Goal: Ask a question

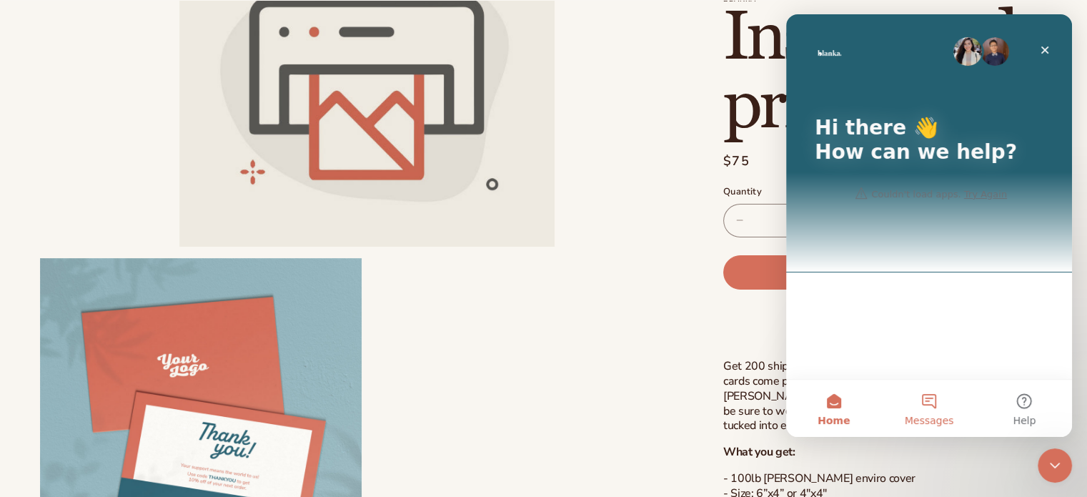
click at [934, 404] on button "Messages" at bounding box center [928, 407] width 95 height 57
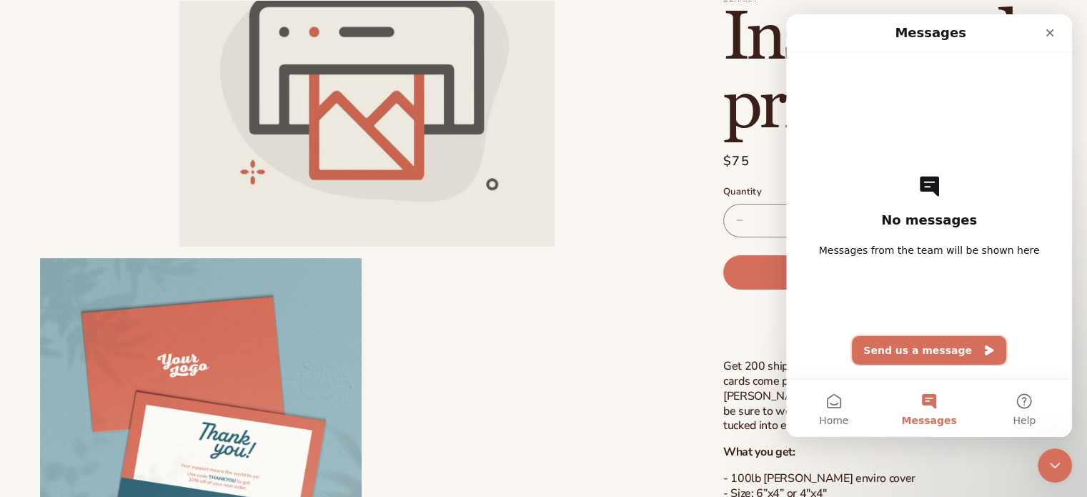
click at [952, 348] on button "Send us a message" at bounding box center [929, 350] width 154 height 29
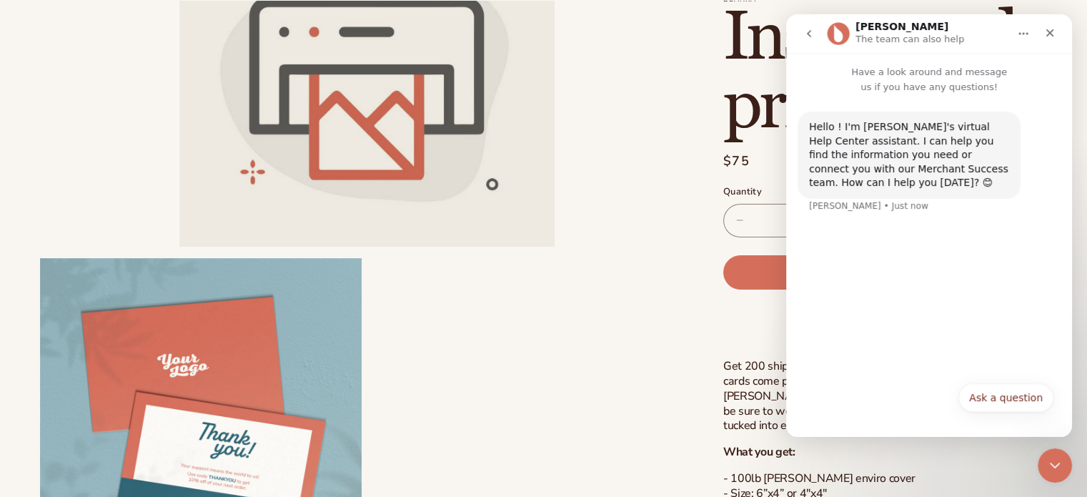
click at [1020, 399] on button "Ask a question" at bounding box center [1005, 397] width 95 height 29
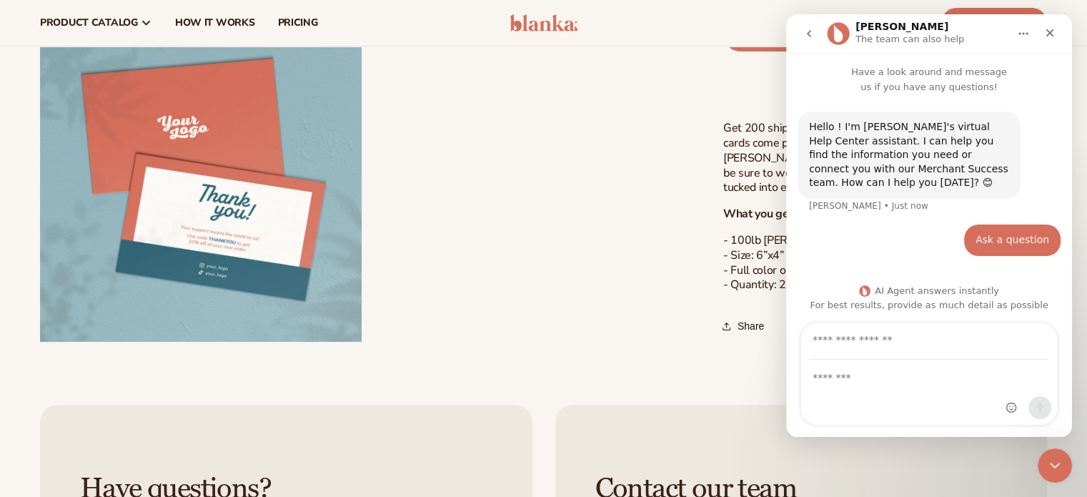
scroll to position [238, 0]
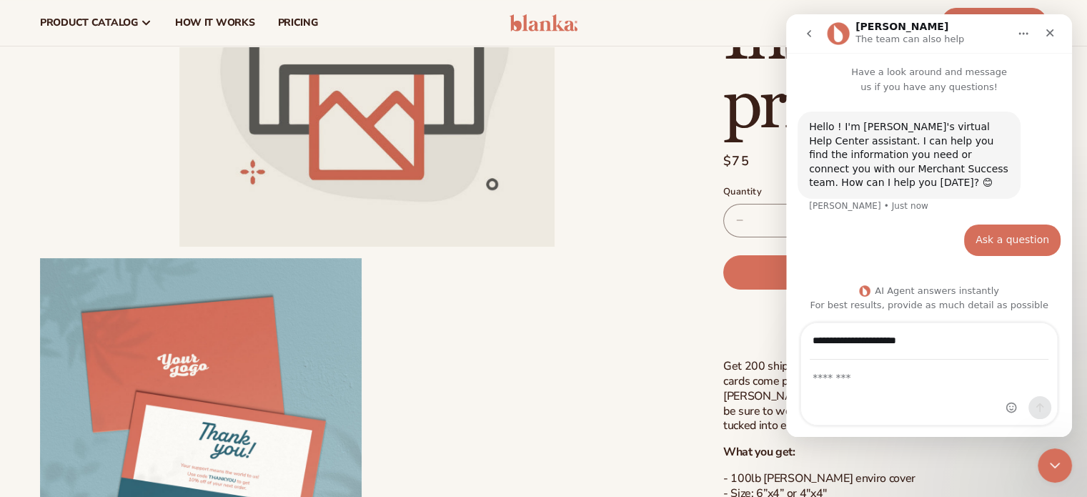
type input "**********"
click at [892, 374] on textarea "Message…" at bounding box center [929, 377] width 256 height 34
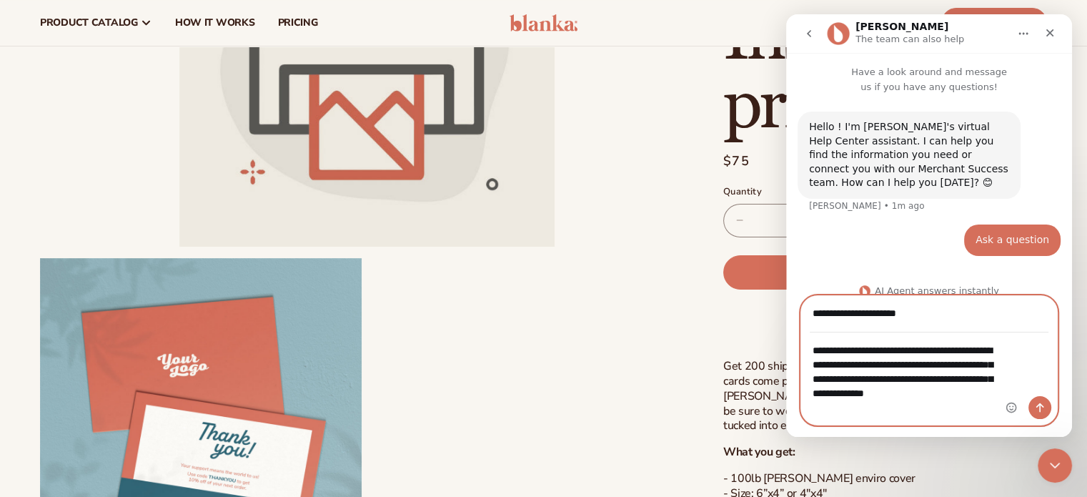
type textarea "**********"
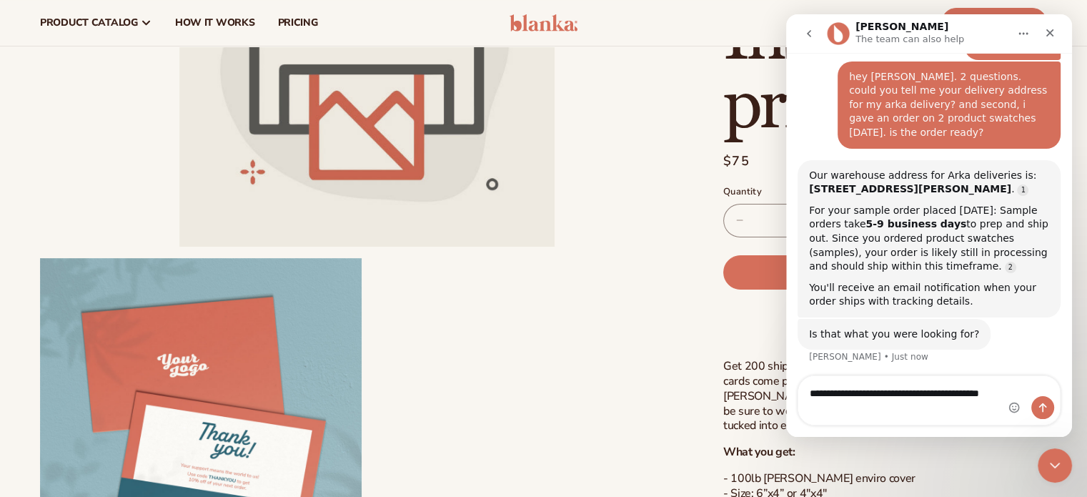
scroll to position [165, 0]
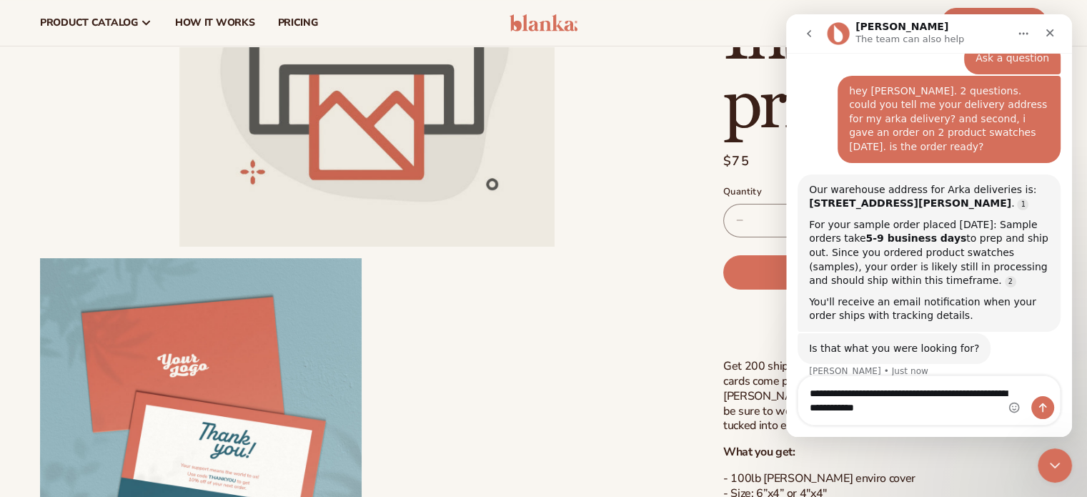
type textarea "**********"
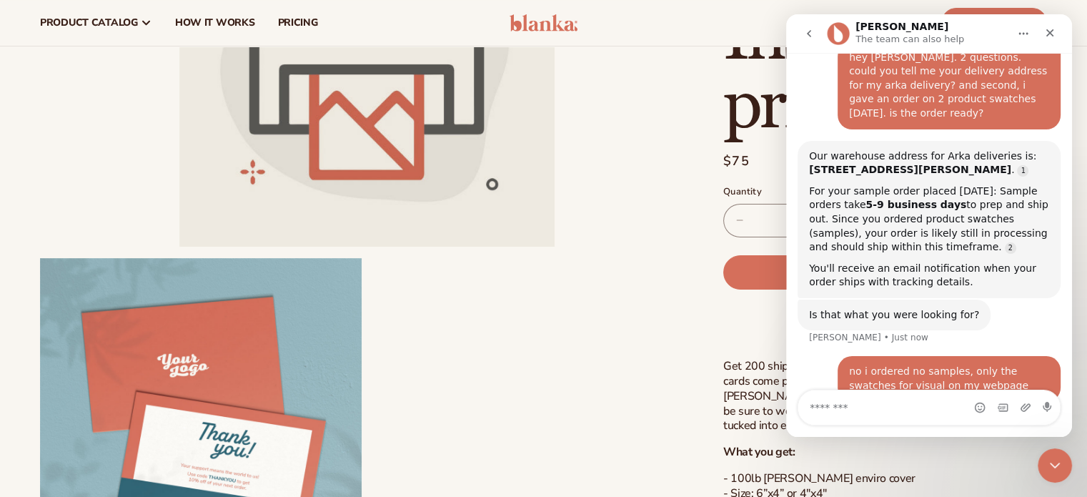
scroll to position [246, 0]
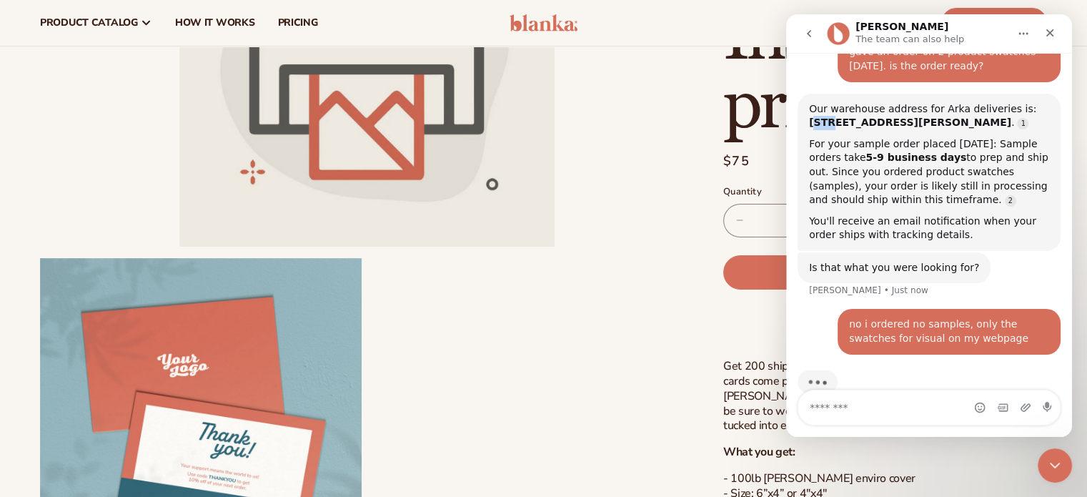
drag, startPoint x: 1011, startPoint y: 76, endPoint x: 1035, endPoint y: 80, distance: 24.0
click at [1035, 102] on div "Our warehouse address for Arka deliveries is: [STREET_ADDRESS][PERSON_NAME] ." at bounding box center [929, 116] width 240 height 28
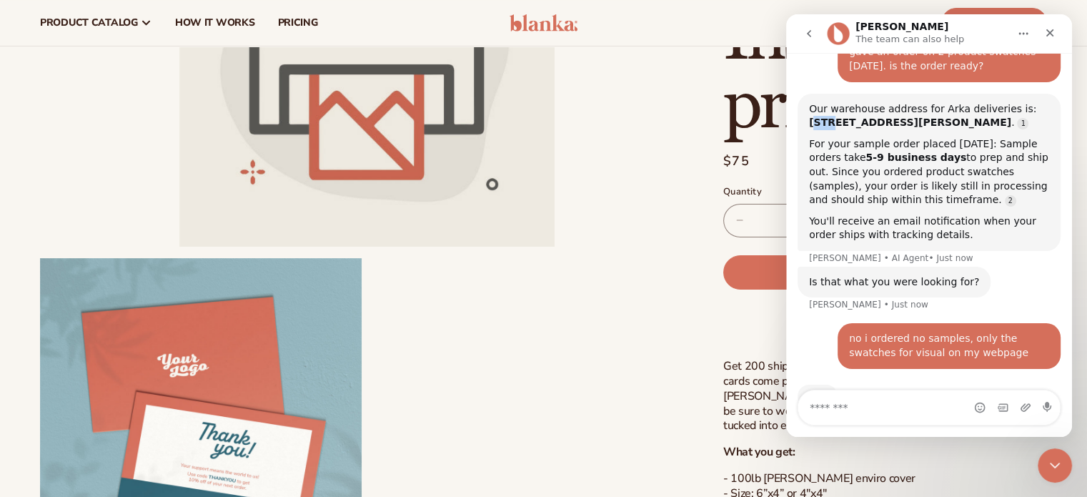
scroll to position [1, 0]
click at [1011, 117] on b "[STREET_ADDRESS][PERSON_NAME]" at bounding box center [910, 122] width 202 height 11
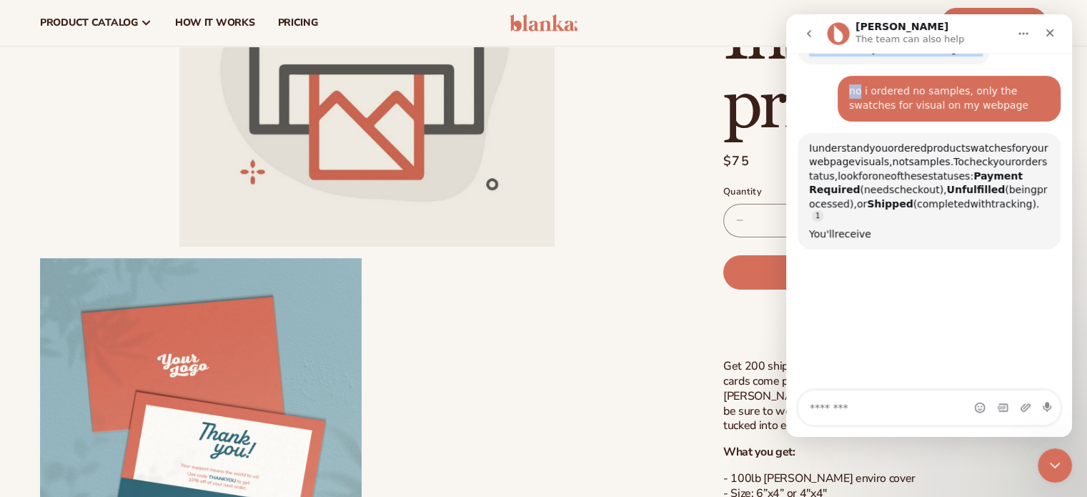
scroll to position [226, 0]
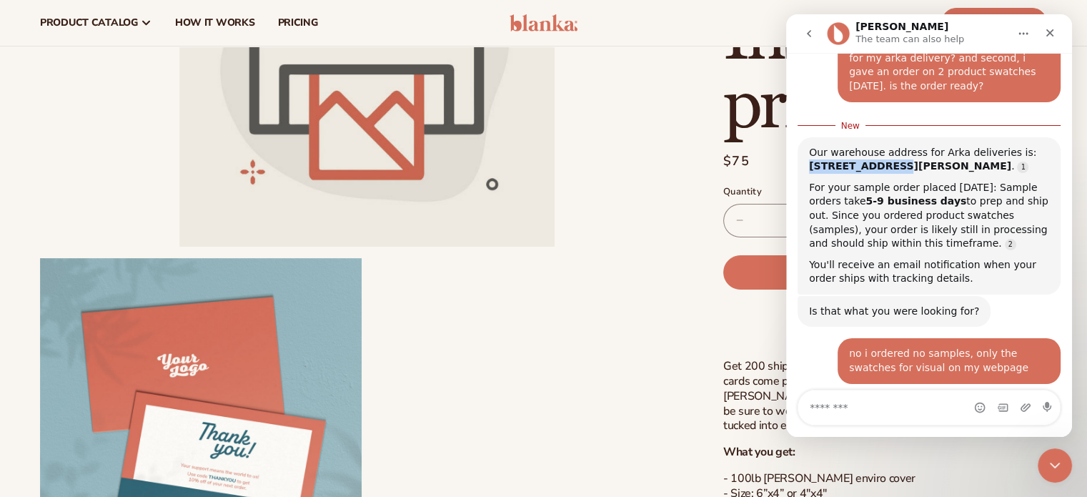
drag, startPoint x: 1006, startPoint y: 79, endPoint x: 853, endPoint y: 141, distance: 164.8
click at [853, 146] on div "Our warehouse address for Arka deliveries is: [STREET_ADDRESS][PERSON_NAME] ." at bounding box center [929, 160] width 240 height 28
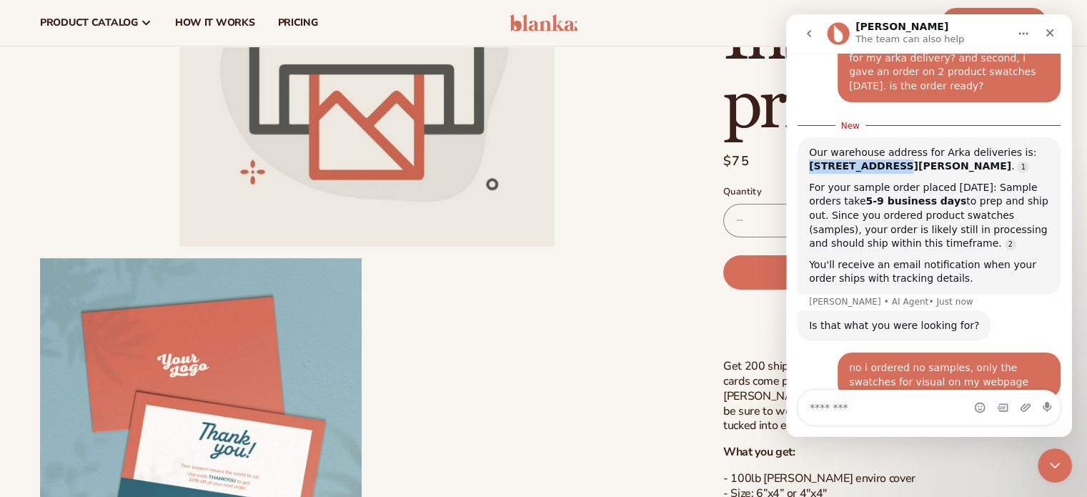
copy div "1380 [PERSON_NAME] St."
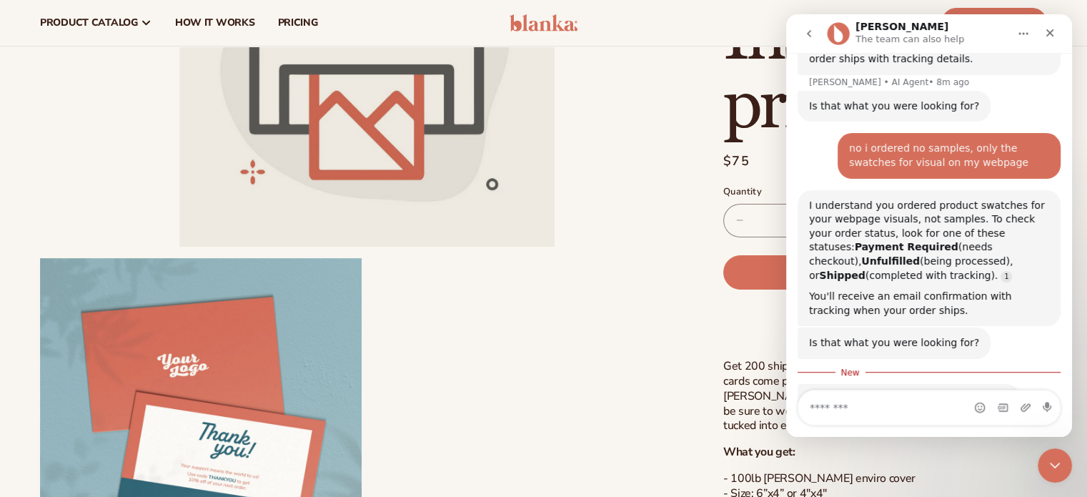
scroll to position [486, 0]
